Goal: Information Seeking & Learning: Learn about a topic

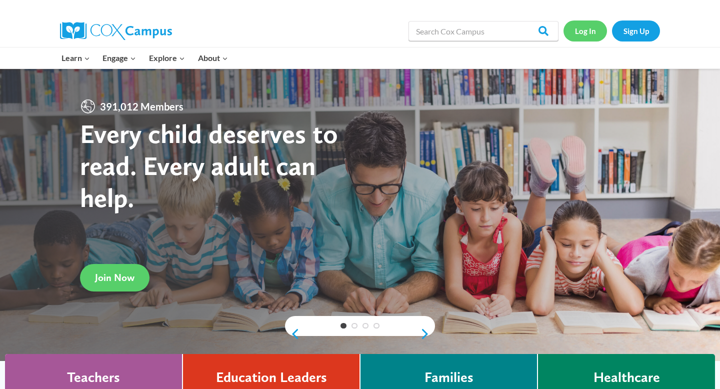
click at [593, 25] on link "Log In" at bounding box center [586, 31] width 44 height 21
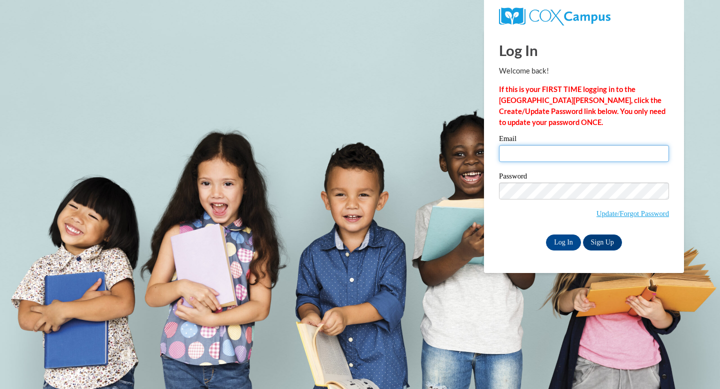
click at [532, 151] on input "Email" at bounding box center [584, 153] width 170 height 17
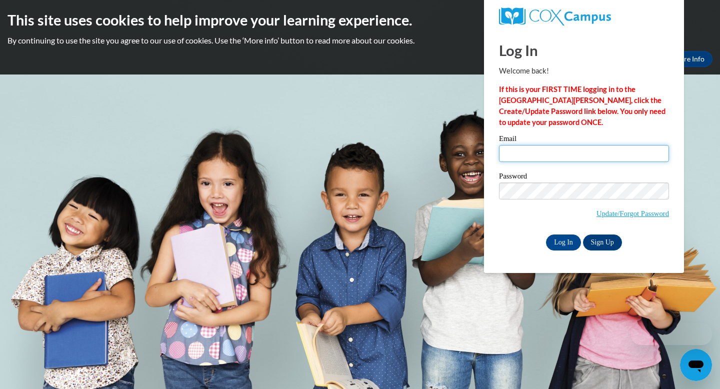
type input "ktward@centralgatech.edu"
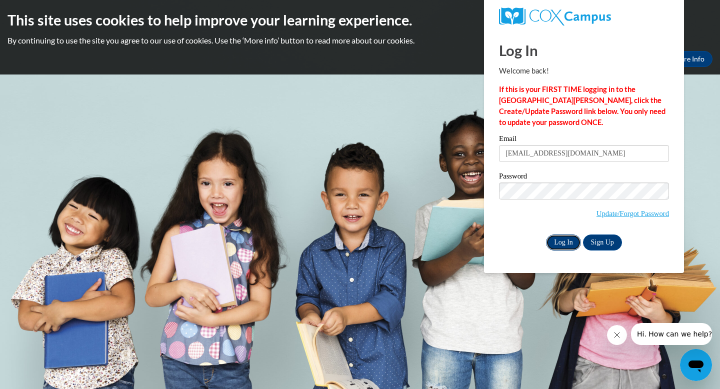
click at [571, 242] on input "Log In" at bounding box center [563, 243] width 35 height 16
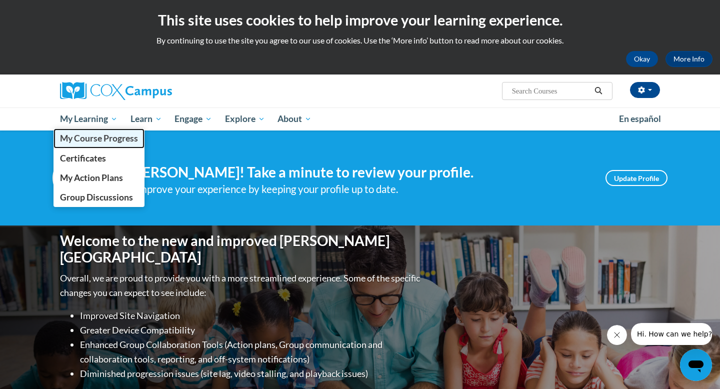
click at [92, 138] on span "My Course Progress" at bounding box center [99, 138] width 78 height 11
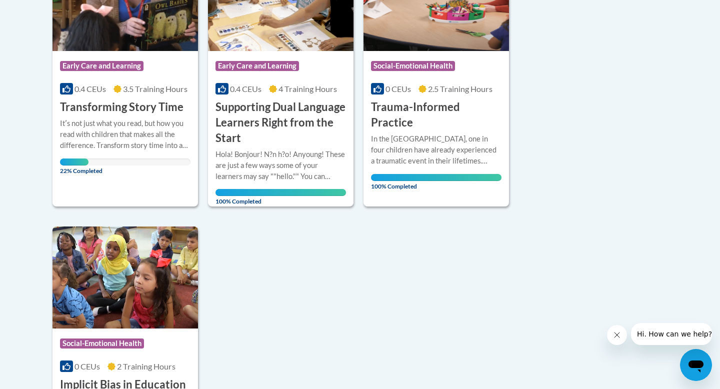
scroll to position [338, 0]
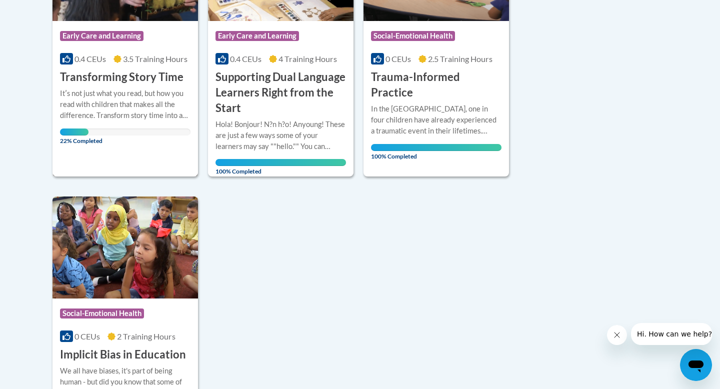
click at [95, 82] on h3 "Transforming Story Time" at bounding box center [122, 78] width 124 height 16
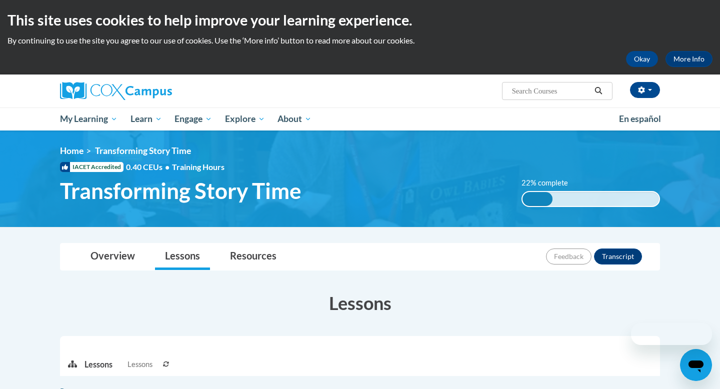
scroll to position [335, 0]
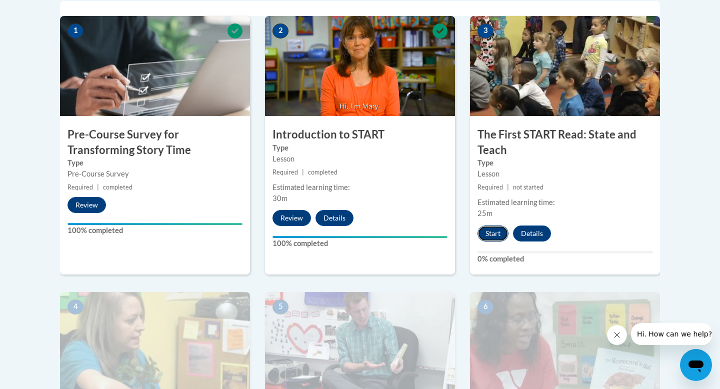
click at [493, 231] on button "Start" at bounding box center [493, 234] width 31 height 16
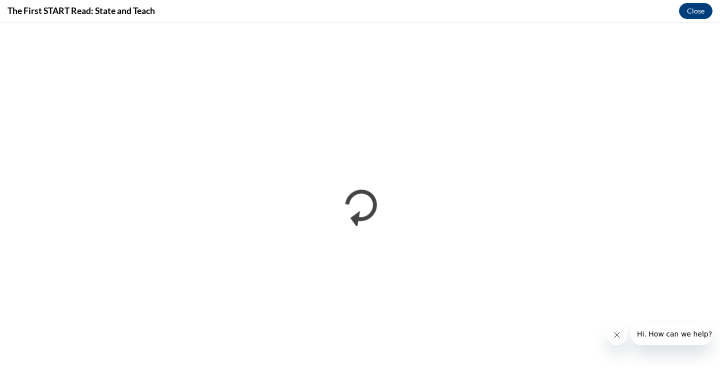
scroll to position [0, 0]
